Goal: Transaction & Acquisition: Purchase product/service

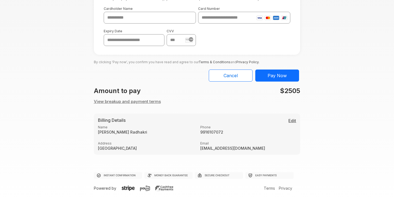
scroll to position [59, 0]
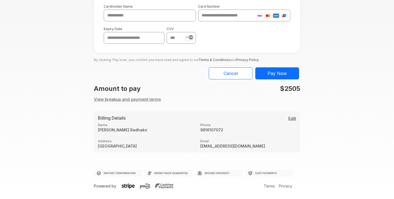
click at [111, 100] on button "View breakup and payment terms" at bounding box center [127, 99] width 67 height 6
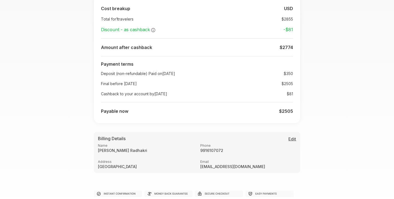
scroll to position [173, 0]
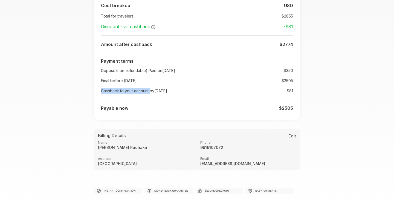
drag, startPoint x: 101, startPoint y: 90, endPoint x: 149, endPoint y: 91, distance: 48.2
click at [149, 91] on td "Cashback to your account by 07-Jun-2026" at bounding box center [146, 91] width 90 height 10
copy td "Cashback to your account"
drag, startPoint x: 95, startPoint y: 108, endPoint x: 100, endPoint y: 108, distance: 5.2
click at [100, 108] on div "Cost breakup : USD Total for 1 travelers : $ 2855 Discount - as cashback : -$ 8…" at bounding box center [197, 56] width 207 height 127
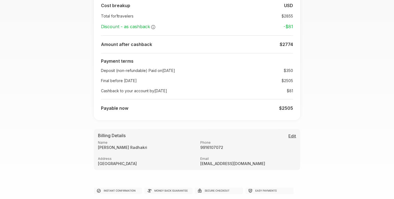
click at [100, 108] on div "Cost breakup : USD Total for 1 travelers : $ 2855 Discount - as cashback : -$ 8…" at bounding box center [197, 56] width 207 height 127
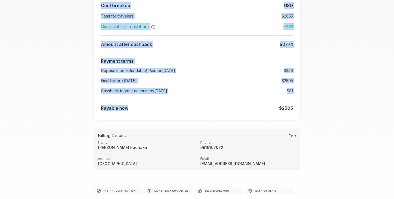
drag, startPoint x: 100, startPoint y: 108, endPoint x: 123, endPoint y: 109, distance: 22.5
click at [123, 109] on div "Cost breakup : USD Total for 1 travelers : $ 2855 Discount - as cashback : -$ 8…" at bounding box center [197, 56] width 207 height 127
click at [123, 109] on b "Payable now" at bounding box center [114, 107] width 27 height 5
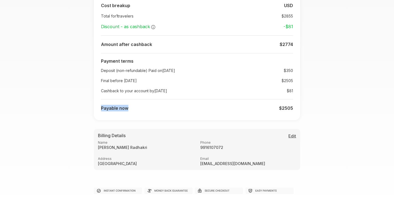
drag, startPoint x: 130, startPoint y: 108, endPoint x: 101, endPoint y: 108, distance: 28.8
click at [101, 108] on td "Payable now" at bounding box center [146, 108] width 90 height 11
copy b "Payable now"
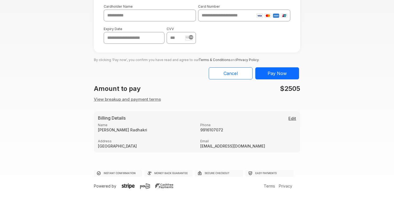
click at [124, 98] on button "View breakup and payment terms" at bounding box center [127, 99] width 67 height 6
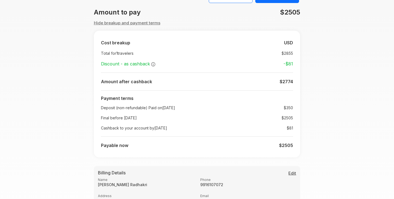
scroll to position [104, 0]
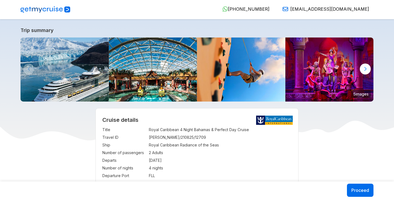
select select "**"
select select "*"
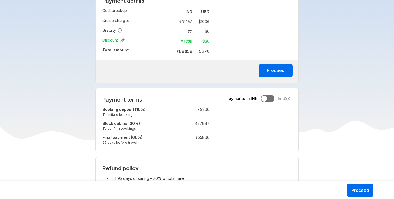
scroll to position [382, 0]
click at [268, 99] on div at bounding box center [268, 98] width 14 height 7
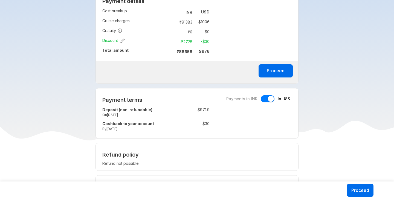
click at [262, 101] on div at bounding box center [268, 98] width 14 height 7
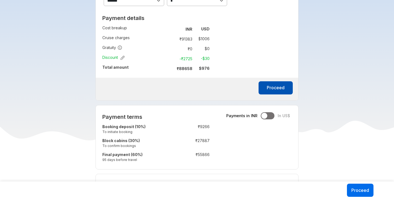
click at [276, 91] on button "Proceed" at bounding box center [276, 87] width 34 height 13
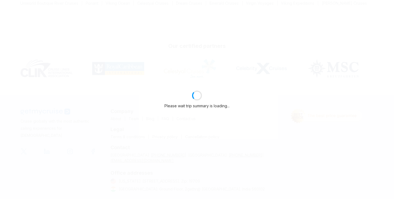
scroll to position [365, 0]
select select "**"
select select "*"
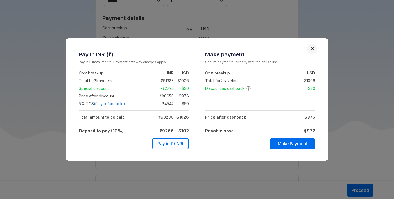
click at [311, 47] on button "Close" at bounding box center [313, 49] width 4 height 4
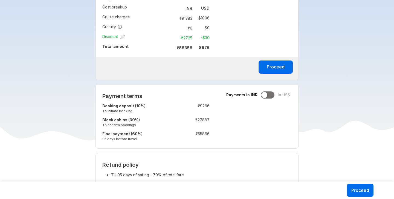
scroll to position [387, 0]
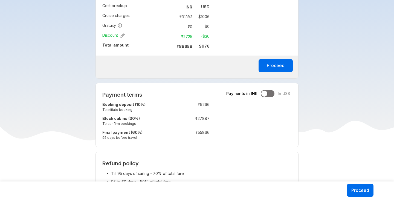
click at [270, 98] on div "Payment terms Payments in INR In US$ Booking deposit (10%) To initiate booking …" at bounding box center [198, 115] width 204 height 64
click at [270, 97] on div at bounding box center [268, 93] width 14 height 7
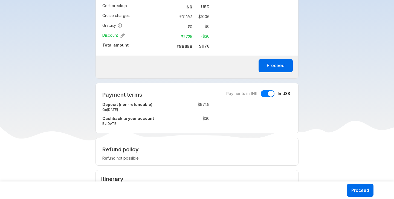
click at [263, 95] on div at bounding box center [268, 93] width 14 height 7
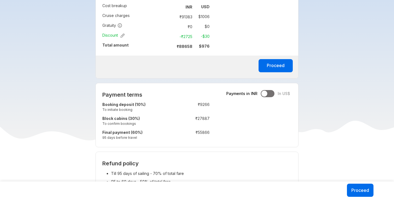
click at [274, 95] on div at bounding box center [268, 93] width 14 height 7
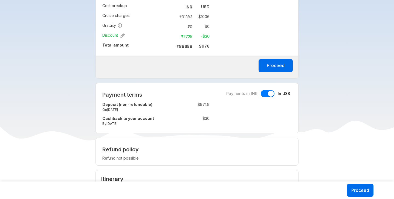
click at [265, 94] on div at bounding box center [268, 93] width 14 height 7
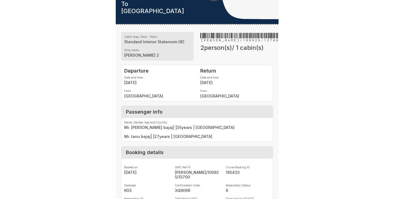
scroll to position [41, 0]
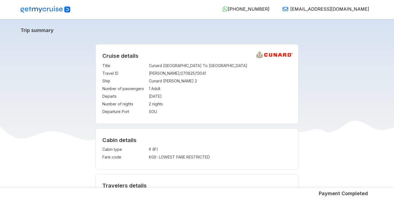
select select "*"
